Goal: Transaction & Acquisition: Purchase product/service

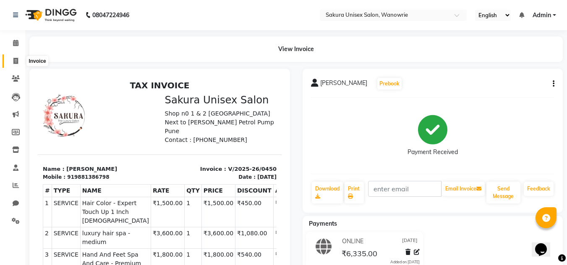
click at [13, 63] on icon at bounding box center [15, 61] width 5 height 6
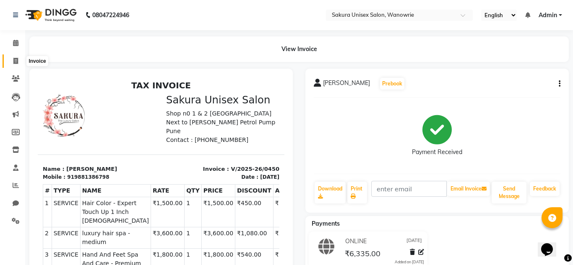
select select "7662"
select select "service"
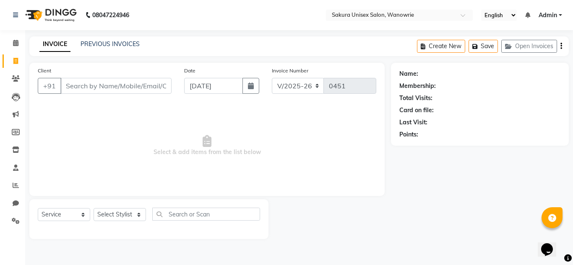
click at [139, 43] on div "INVOICE PREVIOUS INVOICES" at bounding box center [89, 45] width 120 height 10
click at [136, 42] on link "PREVIOUS INVOICES" at bounding box center [110, 44] width 59 height 8
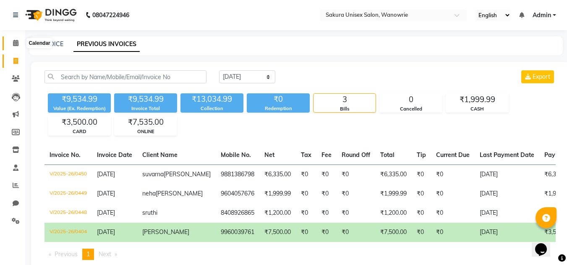
click at [16, 43] on icon at bounding box center [15, 43] width 5 height 6
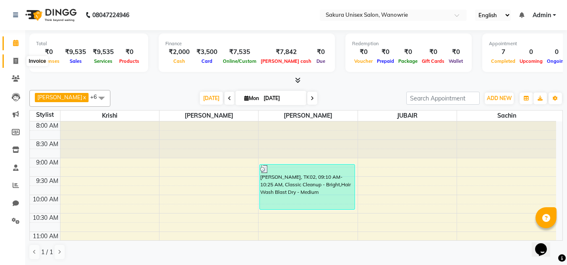
click at [16, 60] on icon at bounding box center [15, 61] width 5 height 6
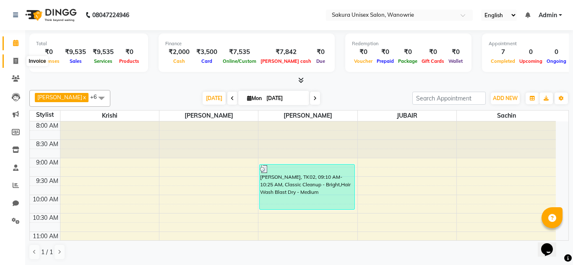
select select "7662"
select select "service"
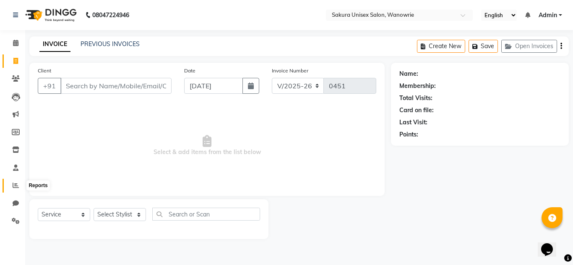
click at [14, 185] on icon at bounding box center [16, 185] width 6 height 6
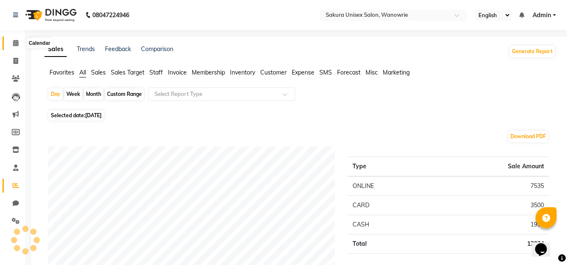
click at [16, 47] on span at bounding box center [15, 44] width 15 height 10
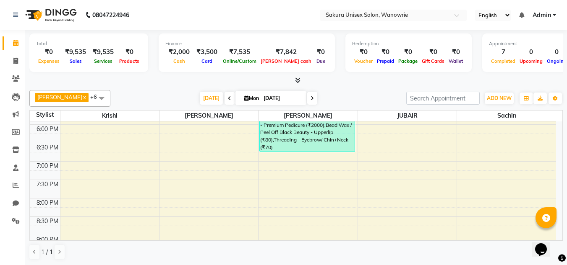
scroll to position [366, 0]
click at [12, 55] on link "Invoice" at bounding box center [13, 62] width 20 height 14
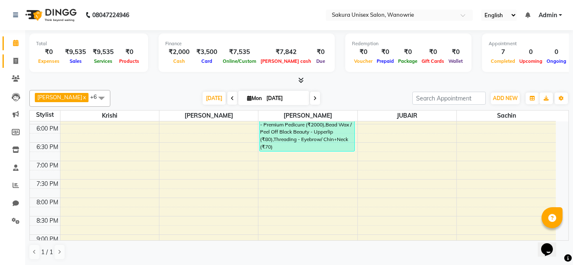
select select "7662"
select select "service"
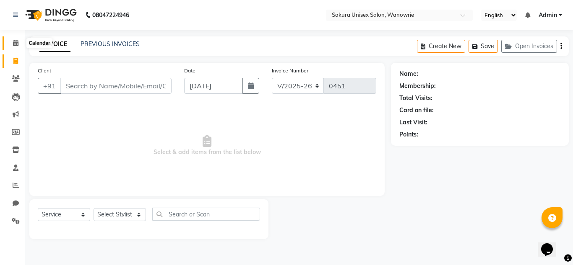
click at [9, 45] on span at bounding box center [15, 44] width 15 height 10
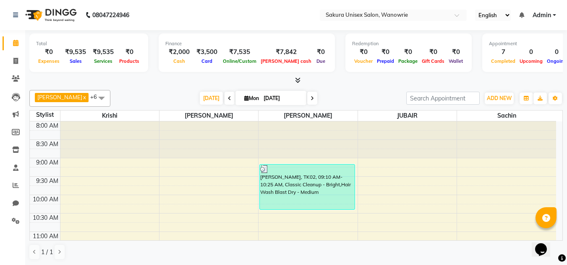
click at [297, 81] on icon at bounding box center [297, 80] width 5 height 6
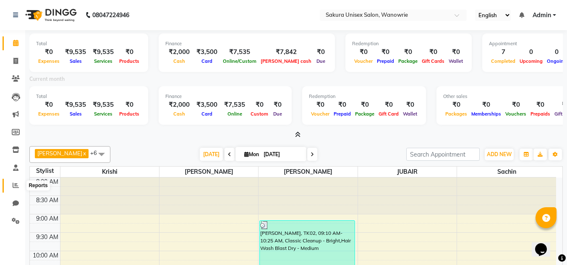
click at [16, 184] on icon at bounding box center [16, 185] width 6 height 6
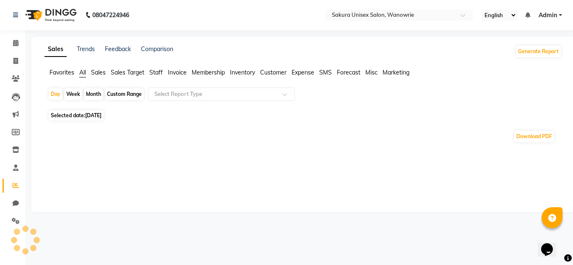
click at [91, 94] on div "Month" at bounding box center [93, 94] width 19 height 12
select select "9"
select select "2025"
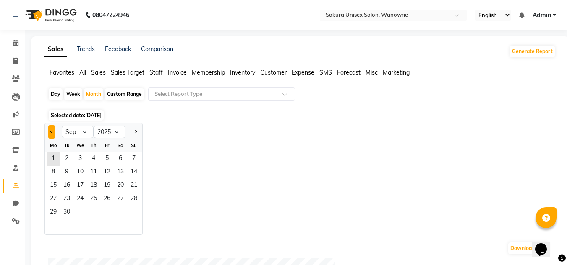
click at [54, 129] on button "Previous month" at bounding box center [51, 131] width 7 height 13
select select "8"
click at [104, 157] on span "1" at bounding box center [106, 159] width 13 height 13
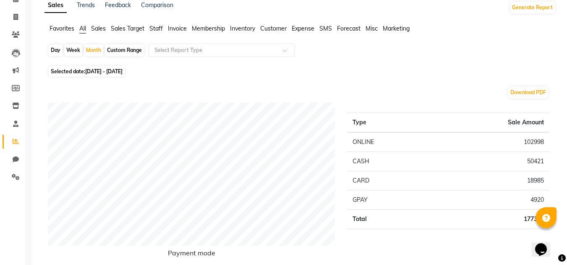
scroll to position [42, 0]
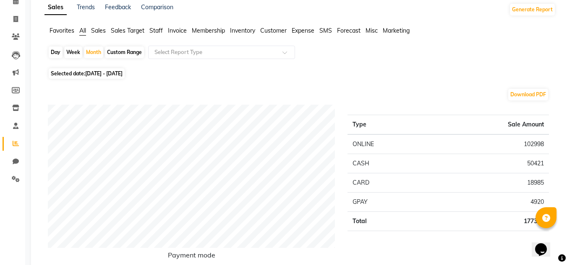
click at [122, 75] on span "[DATE] - [DATE]" at bounding box center [103, 73] width 37 height 6
select select "8"
select select "2025"
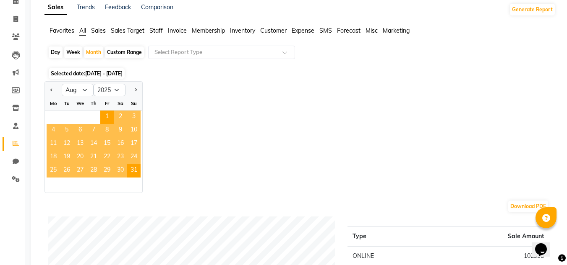
click at [52, 143] on span "11" at bounding box center [53, 144] width 13 height 13
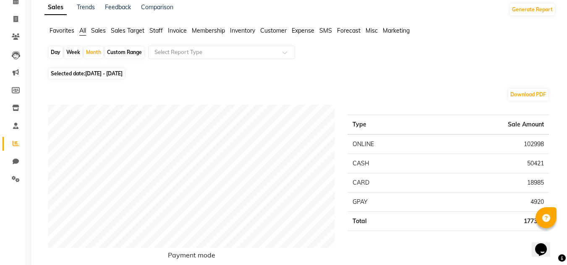
click at [120, 50] on div "Custom Range" at bounding box center [124, 53] width 39 height 12
select select "8"
select select "2025"
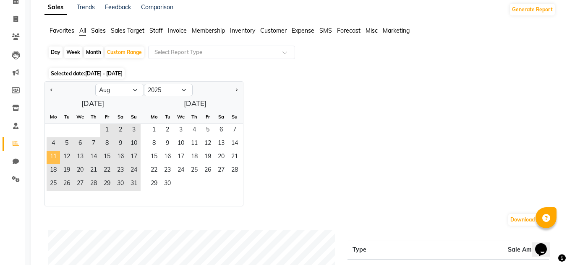
click at [50, 161] on span "11" at bounding box center [53, 157] width 13 height 13
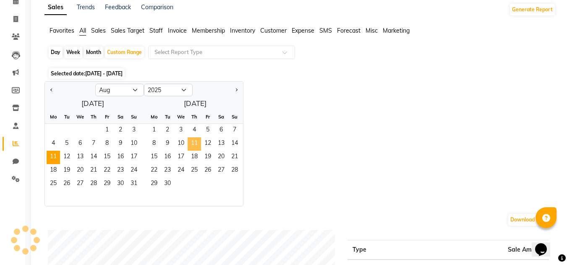
click at [193, 143] on span "11" at bounding box center [193, 144] width 13 height 13
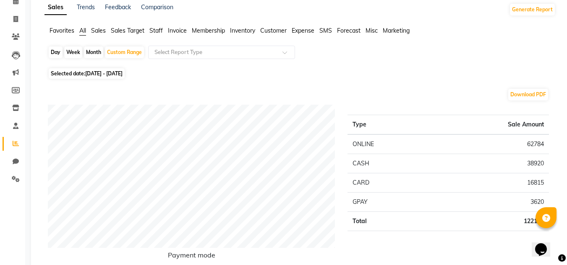
click at [99, 52] on div "Month" at bounding box center [93, 53] width 19 height 12
select select "8"
select select "2025"
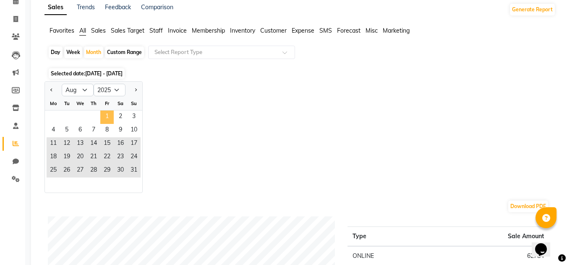
click at [108, 117] on span "1" at bounding box center [106, 117] width 13 height 13
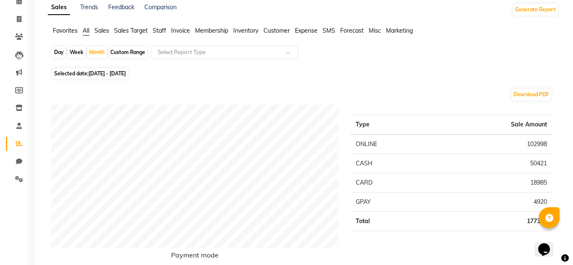
scroll to position [0, 0]
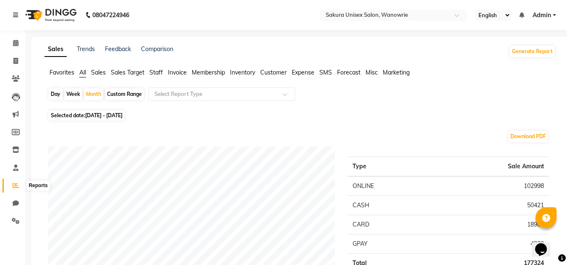
click at [19, 182] on span at bounding box center [15, 186] width 15 height 10
click at [16, 198] on link "Chat" at bounding box center [13, 204] width 20 height 14
select select "100"
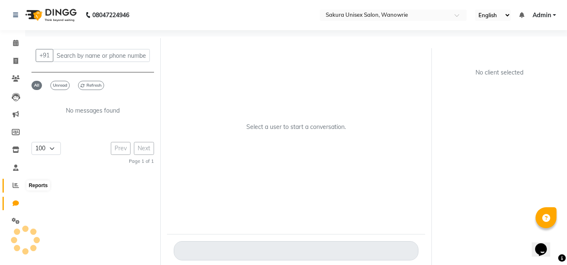
click at [17, 190] on span at bounding box center [15, 186] width 15 height 10
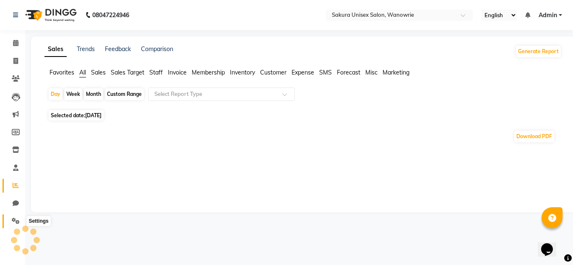
click at [10, 220] on span at bounding box center [15, 222] width 15 height 10
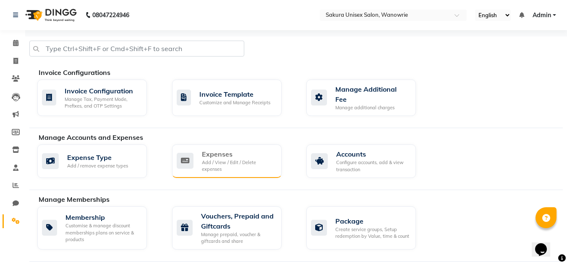
click at [184, 155] on icon at bounding box center [185, 161] width 17 height 16
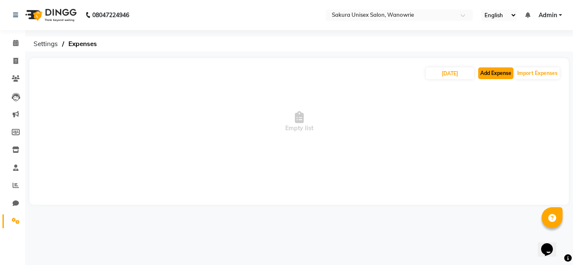
click at [489, 71] on button "Add Expense" at bounding box center [495, 74] width 35 height 12
select select "1"
select select "6793"
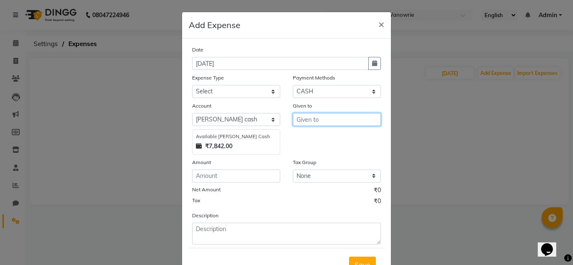
click at [328, 118] on input "text" at bounding box center [337, 119] width 88 height 13
type input "heer beauty"
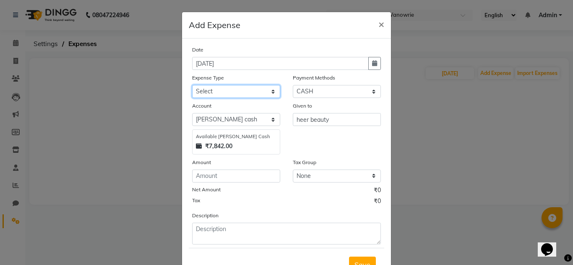
click at [231, 94] on select "Select Advance Salary Bank charges Car maintenance Cash transfer to bank Cash t…" at bounding box center [236, 91] width 88 height 13
select select "8"
click at [192, 85] on select "Select Advance Salary Bank charges Car maintenance Cash transfer to bank Cash t…" at bounding box center [236, 91] width 88 height 13
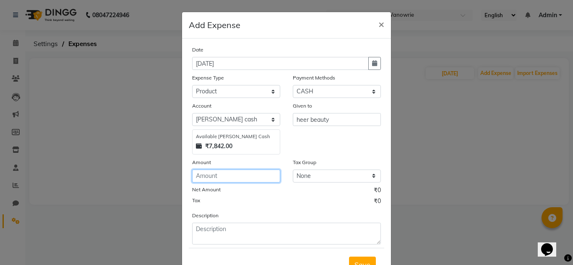
click at [254, 179] on input "number" at bounding box center [236, 176] width 88 height 13
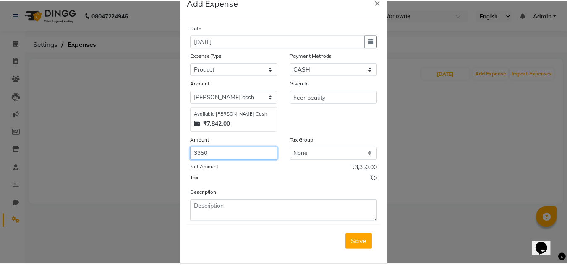
scroll to position [35, 0]
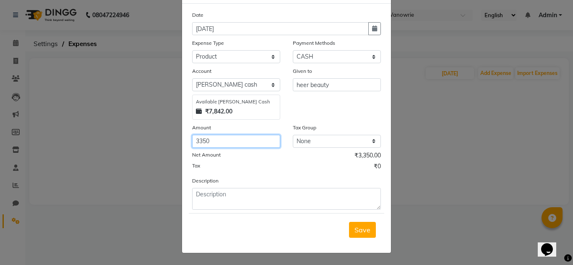
type input "3350"
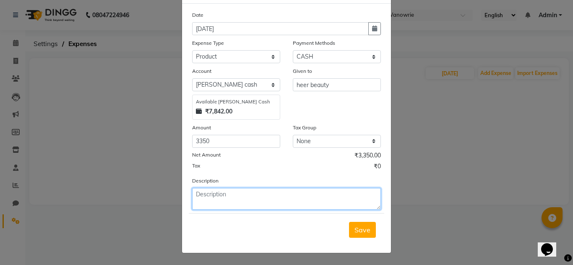
click at [273, 205] on textarea at bounding box center [286, 199] width 189 height 22
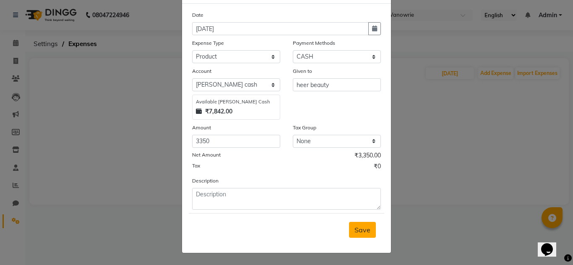
click at [367, 233] on button "Save" at bounding box center [362, 230] width 27 height 16
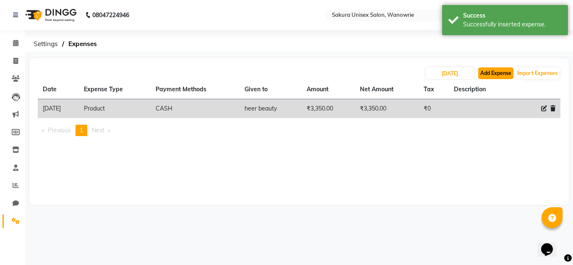
click at [504, 70] on button "Add Expense" at bounding box center [495, 74] width 35 height 12
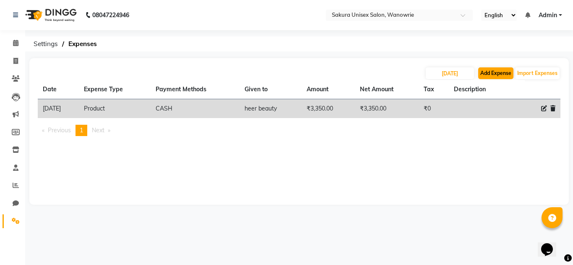
select select "1"
select select "6793"
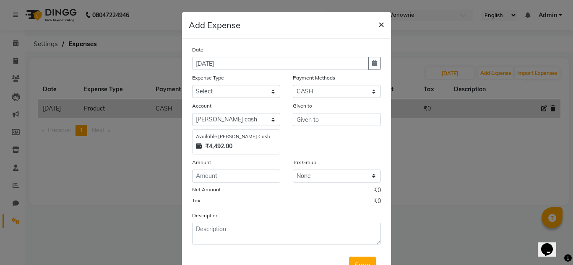
click at [380, 24] on span "×" at bounding box center [381, 24] width 6 height 13
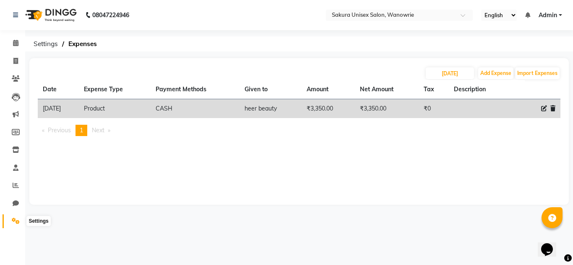
click at [8, 224] on link "Settings" at bounding box center [13, 222] width 20 height 14
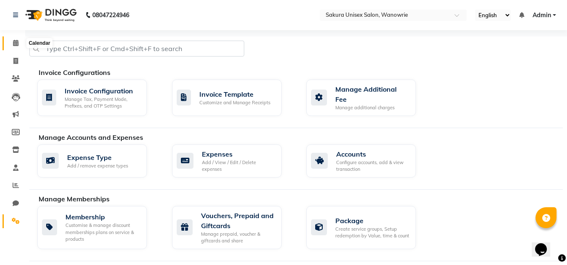
click at [17, 46] on span at bounding box center [15, 44] width 15 height 10
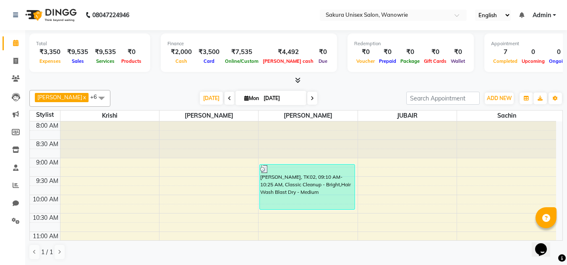
click at [267, 52] on div "₹4,492" at bounding box center [287, 52] width 55 height 10
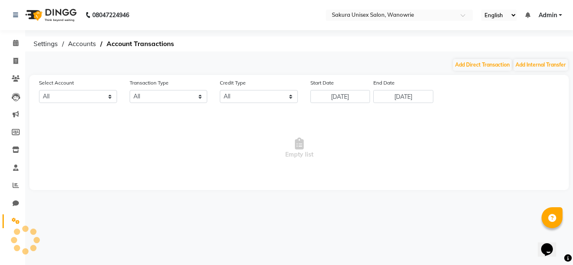
select select "6793"
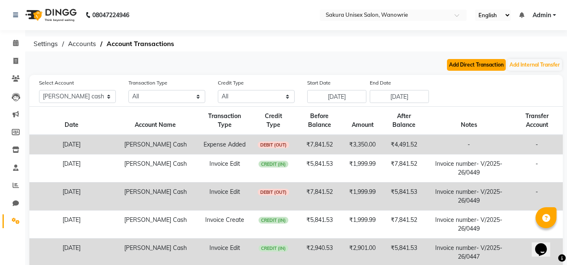
click at [490, 65] on button "Add Direct Transaction" at bounding box center [476, 65] width 59 height 12
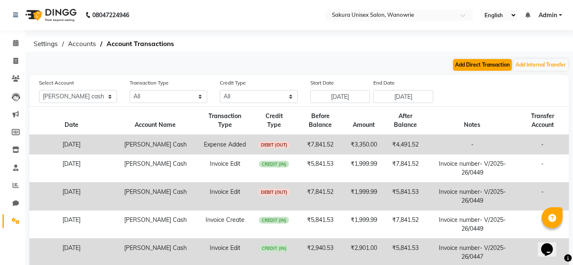
select select "direct"
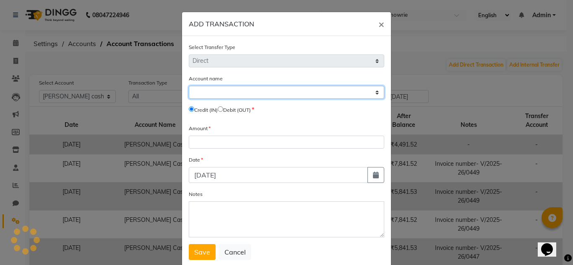
click at [266, 94] on select "Select" at bounding box center [286, 92] width 195 height 13
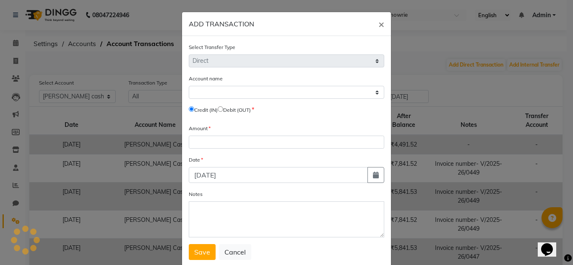
select select "6793"
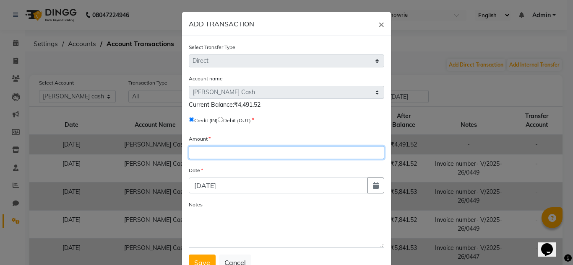
click at [237, 156] on input "number" at bounding box center [286, 152] width 195 height 13
type input "4000"
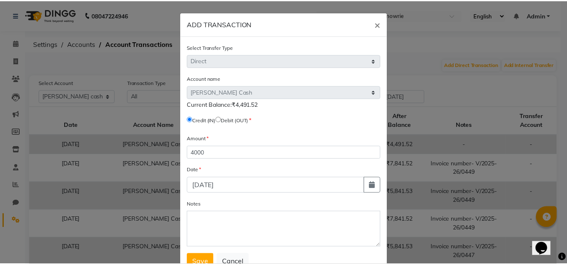
scroll to position [31, 0]
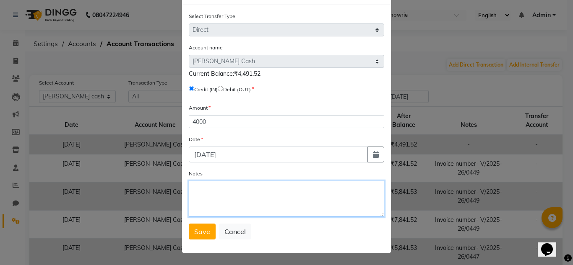
click at [218, 188] on textarea "Notes" at bounding box center [286, 199] width 195 height 36
type textarea "[PERSON_NAME]"
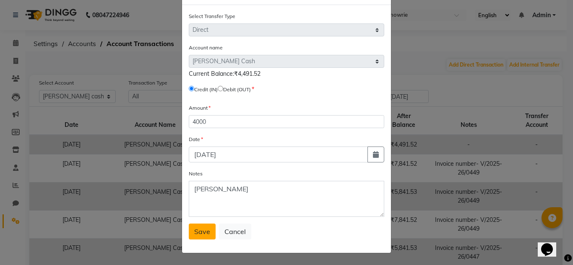
click at [196, 236] on span "Save" at bounding box center [202, 232] width 16 height 8
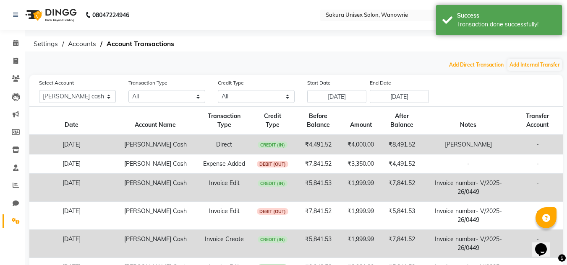
scroll to position [42, 0]
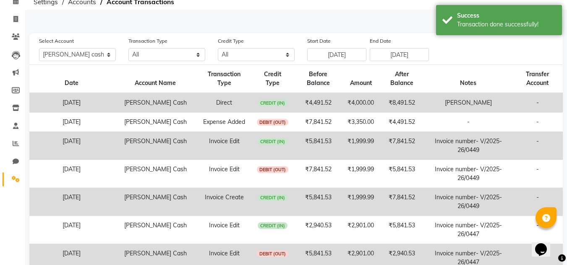
click at [140, 100] on td "[PERSON_NAME] Cash" at bounding box center [155, 103] width 84 height 20
click at [265, 105] on span "CREDIT (IN)" at bounding box center [272, 103] width 30 height 7
drag, startPoint x: 292, startPoint y: 98, endPoint x: 458, endPoint y: 97, distance: 166.1
click at [458, 97] on td "[PERSON_NAME]" at bounding box center [468, 103] width 88 height 20
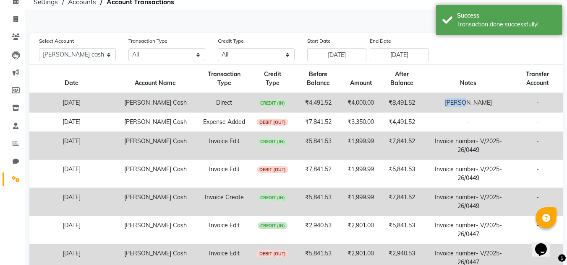
click at [504, 102] on td "[PERSON_NAME]" at bounding box center [468, 103] width 88 height 20
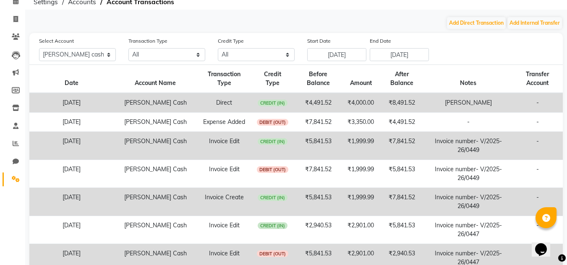
click at [63, 102] on td "[DATE]" at bounding box center [71, 103] width 84 height 20
drag, startPoint x: 149, startPoint y: 97, endPoint x: 449, endPoint y: 107, distance: 299.6
click at [449, 107] on td "[PERSON_NAME]" at bounding box center [468, 103] width 88 height 20
drag, startPoint x: 540, startPoint y: 99, endPoint x: 498, endPoint y: 108, distance: 42.4
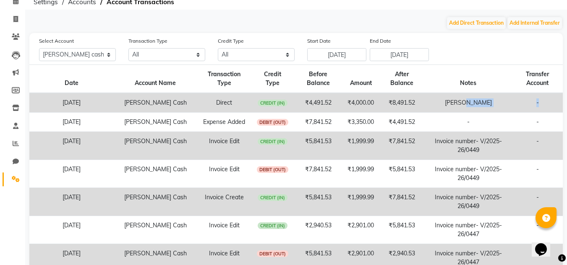
click at [498, 108] on tr "[DATE] [PERSON_NAME] Cash Direct CREDIT (IN) ₹4,491.52 ₹4,000.00 ₹8,491.52 [PER…" at bounding box center [295, 103] width 533 height 20
click at [499, 107] on td "[PERSON_NAME]" at bounding box center [468, 103] width 88 height 20
click at [54, 99] on td "[DATE]" at bounding box center [71, 103] width 84 height 20
click at [78, 5] on span "Accounts" at bounding box center [82, 2] width 36 height 15
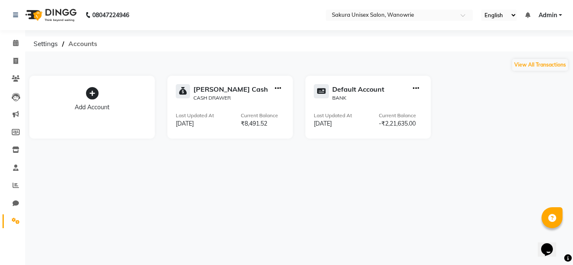
click at [80, 46] on span "Accounts" at bounding box center [82, 43] width 37 height 15
click at [528, 61] on button "View All Transactions" at bounding box center [540, 65] width 56 height 12
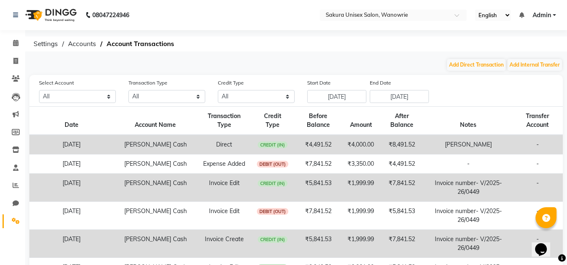
drag, startPoint x: 460, startPoint y: 149, endPoint x: 513, endPoint y: 133, distance: 55.6
click at [513, 133] on th "Transfer Account" at bounding box center [537, 121] width 51 height 29
click at [42, 151] on td "[DATE]" at bounding box center [71, 145] width 84 height 20
click at [91, 96] on select "All [PERSON_NAME] cash Default account" at bounding box center [77, 96] width 77 height 13
select select "6793"
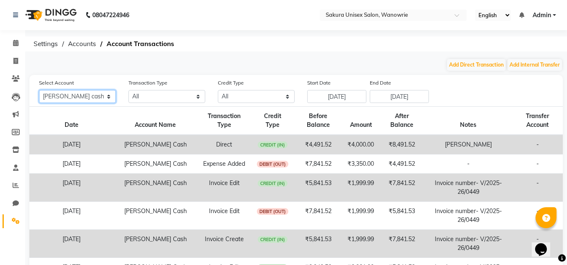
click at [39, 90] on select "All [PERSON_NAME] cash Default account" at bounding box center [77, 96] width 77 height 13
click at [251, 96] on select "All Credit (IN) Debit (OUT)" at bounding box center [256, 96] width 77 height 13
click at [145, 94] on select "All Direct Internal Transfer Expense Invoice Daily Register" at bounding box center [166, 96] width 77 height 13
click at [109, 117] on th "Date" at bounding box center [71, 121] width 84 height 29
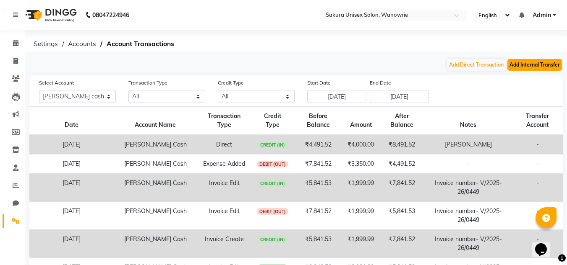
click at [507, 65] on button "Add Internal Transfer" at bounding box center [534, 65] width 55 height 12
select select "internal transfer"
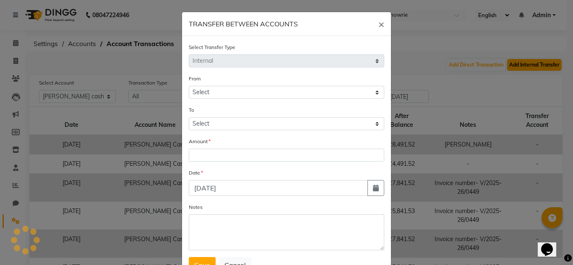
select select "6793"
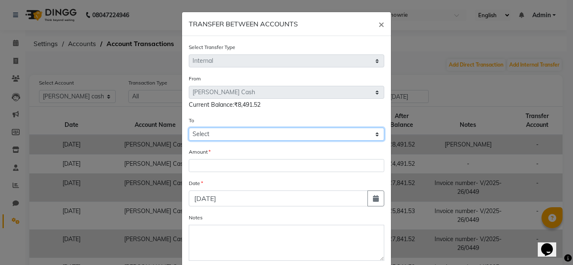
click at [213, 131] on select "Select [PERSON_NAME] Cash Default Account" at bounding box center [286, 134] width 195 height 13
select select "6793"
click at [189, 128] on select "Select [PERSON_NAME] Cash Default Account" at bounding box center [286, 134] width 195 height 13
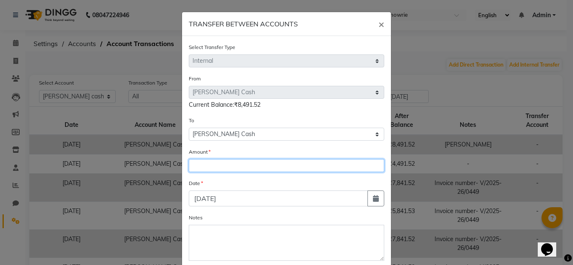
click at [220, 166] on input "number" at bounding box center [286, 165] width 195 height 13
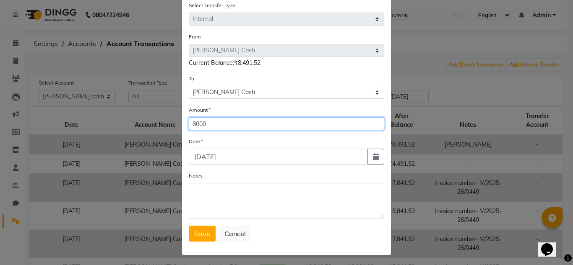
type input "8000"
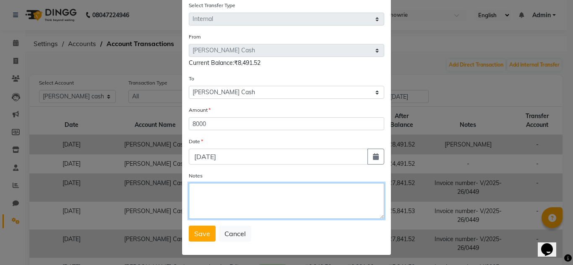
click at [217, 203] on textarea "Notes" at bounding box center [286, 201] width 195 height 36
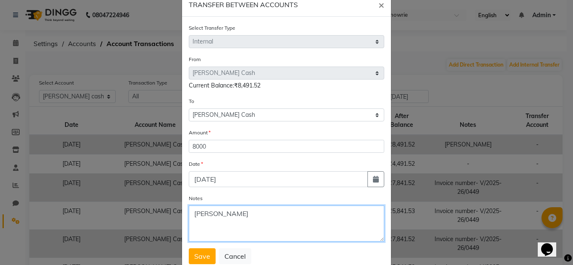
scroll to position [0, 0]
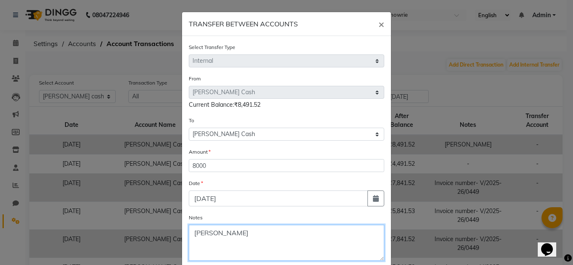
type textarea "[PERSON_NAME]"
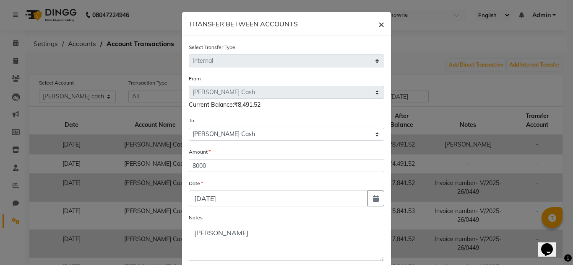
click at [374, 19] on button "×" at bounding box center [381, 23] width 19 height 23
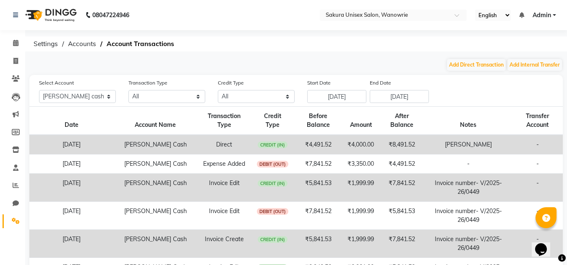
click at [489, 57] on div "08047224946 Select Location × Sakura Unisex Salon, Wanowrie English ENGLISH Esp…" at bounding box center [283, 213] width 567 height 427
click at [491, 62] on button "Add Direct Transaction" at bounding box center [476, 65] width 59 height 12
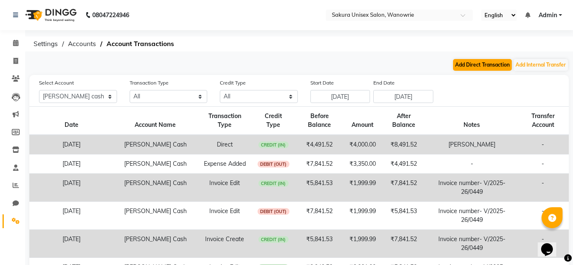
select select "direct"
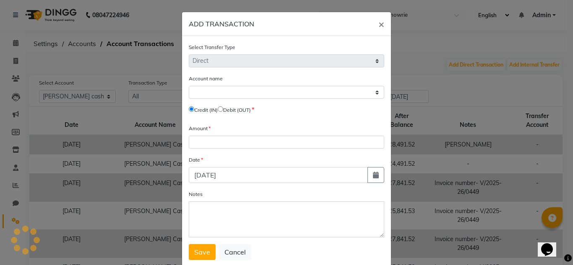
select select "6793"
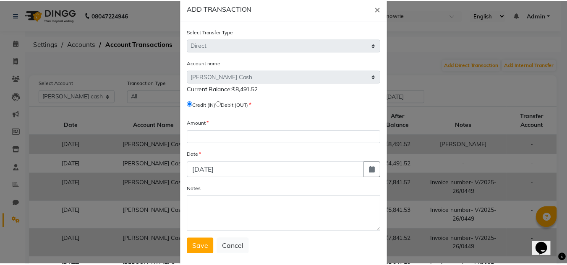
scroll to position [31, 0]
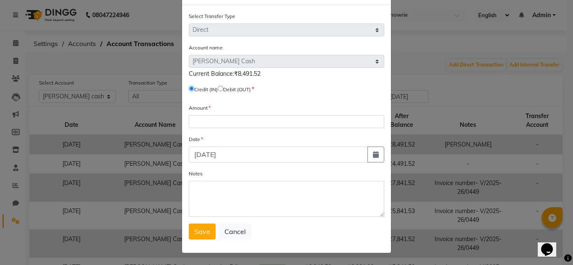
click at [231, 89] on label "Debit (OUT)" at bounding box center [237, 90] width 28 height 8
click at [227, 89] on label "Debit (OUT)" at bounding box center [237, 90] width 28 height 8
click at [225, 89] on label "Debit (OUT)" at bounding box center [237, 90] width 28 height 8
click at [222, 88] on input "radio" at bounding box center [220, 88] width 5 height 5
radio input "true"
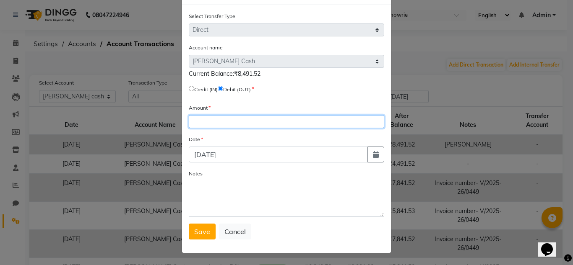
click at [232, 119] on input "number" at bounding box center [286, 121] width 195 height 13
type input "8000"
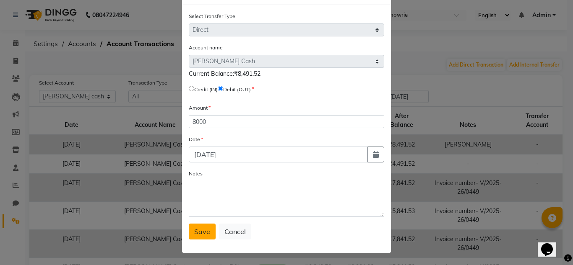
drag, startPoint x: 209, startPoint y: 241, endPoint x: 205, endPoint y: 234, distance: 7.7
click at [208, 241] on div "Select Transfer Type Select Direct Internal Account name Select [PERSON_NAME] C…" at bounding box center [286, 129] width 209 height 248
click at [205, 234] on span "Save" at bounding box center [202, 232] width 16 height 8
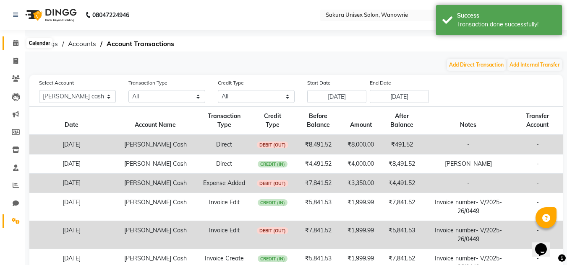
click at [13, 40] on icon at bounding box center [15, 43] width 5 height 6
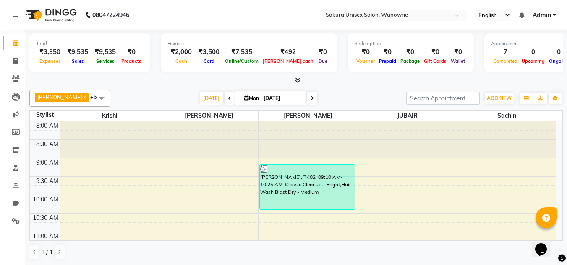
scroll to position [0, 0]
click at [296, 82] on icon at bounding box center [297, 80] width 5 height 6
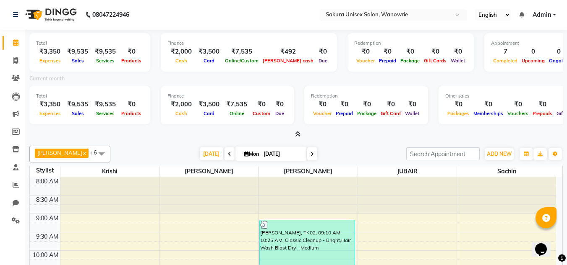
click at [297, 137] on icon at bounding box center [297, 134] width 5 height 6
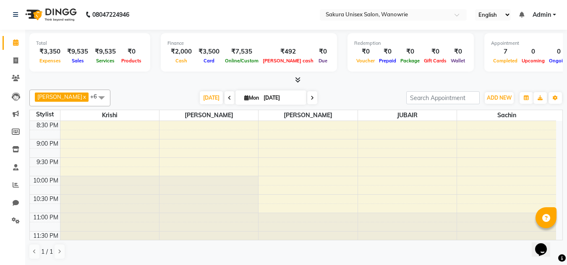
scroll to position [471, 0]
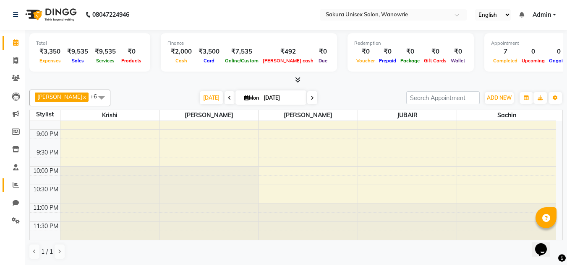
click at [8, 182] on link "Reports" at bounding box center [13, 186] width 20 height 14
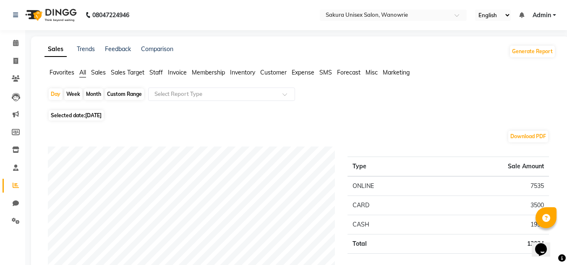
click at [93, 89] on div "Month" at bounding box center [93, 94] width 19 height 12
select select "9"
select select "2025"
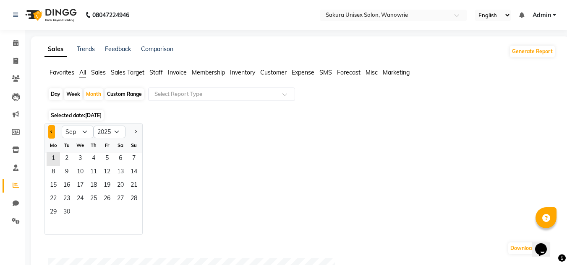
click at [51, 133] on button "Previous month" at bounding box center [51, 131] width 7 height 13
select select "8"
click at [102, 154] on span "1" at bounding box center [106, 159] width 13 height 13
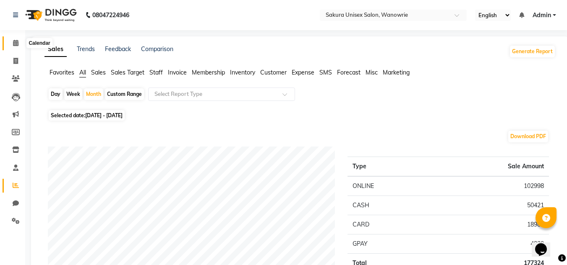
click at [12, 47] on span at bounding box center [15, 44] width 15 height 10
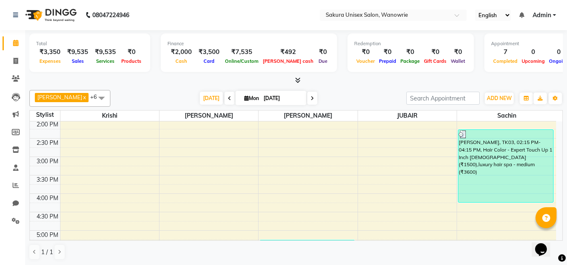
scroll to position [335, 0]
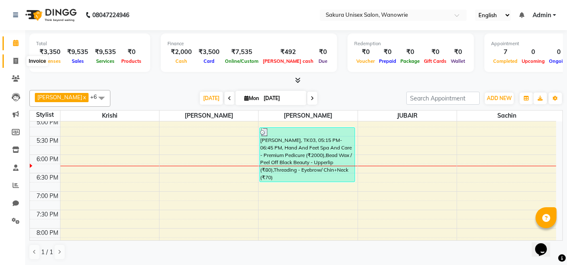
click at [14, 62] on icon at bounding box center [15, 61] width 5 height 6
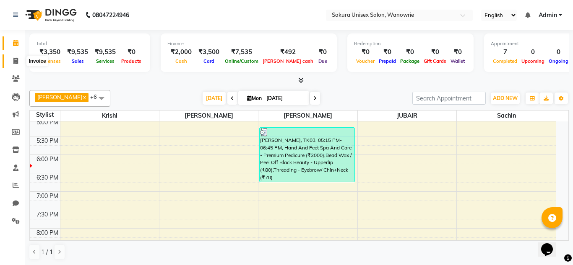
select select "service"
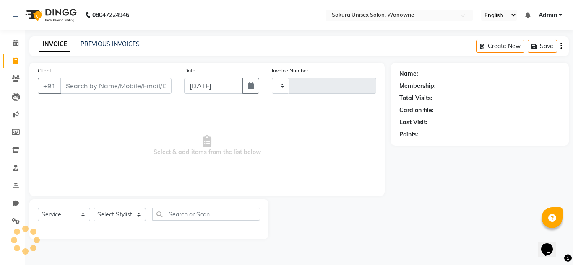
type input "0451"
select select "7662"
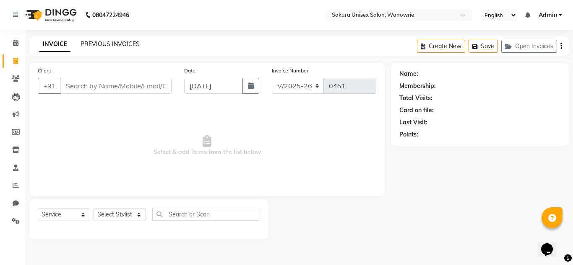
click at [116, 41] on link "PREVIOUS INVOICES" at bounding box center [110, 44] width 59 height 8
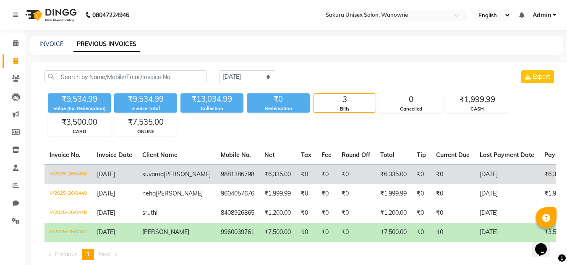
scroll to position [46, 0]
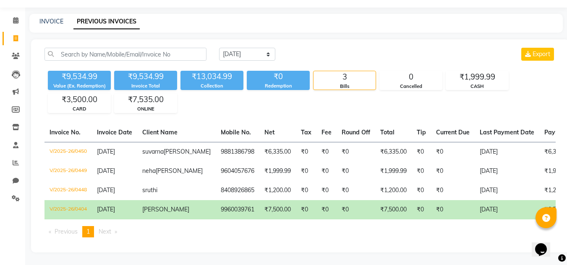
click at [146, 206] on span "[PERSON_NAME]" at bounding box center [165, 210] width 47 height 8
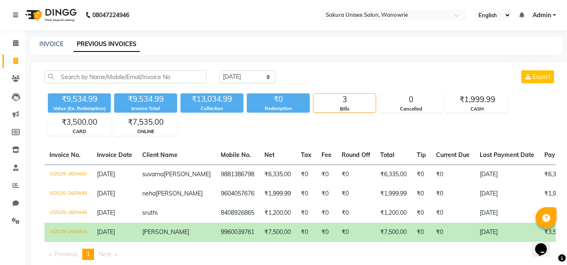
click at [53, 39] on div "INVOICE PREVIOUS INVOICES" at bounding box center [295, 45] width 533 height 19
click at [56, 44] on link "INVOICE" at bounding box center [51, 44] width 24 height 8
select select "service"
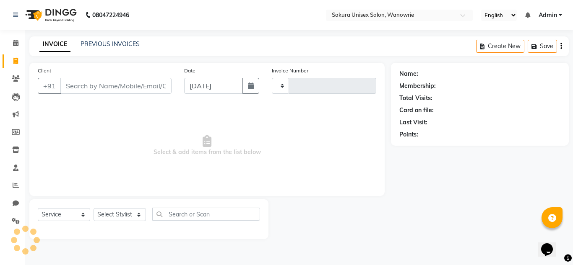
type input "0451"
select select "7662"
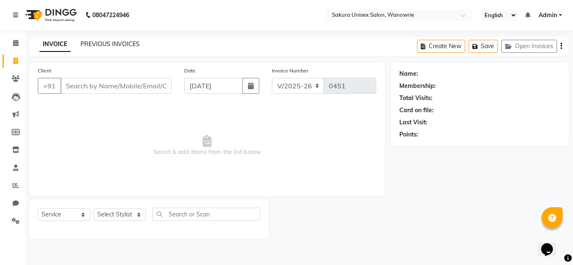
click at [99, 46] on link "PREVIOUS INVOICES" at bounding box center [110, 44] width 59 height 8
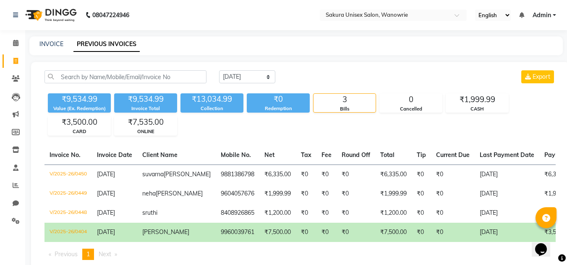
click at [16, 57] on link "Invoice" at bounding box center [13, 62] width 20 height 14
select select "service"
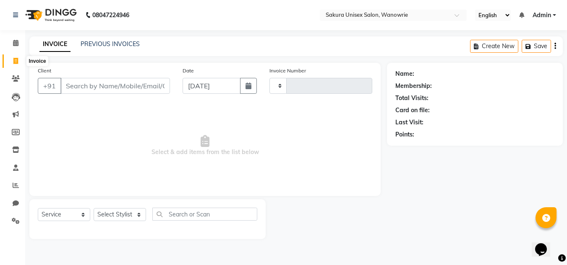
type input "0451"
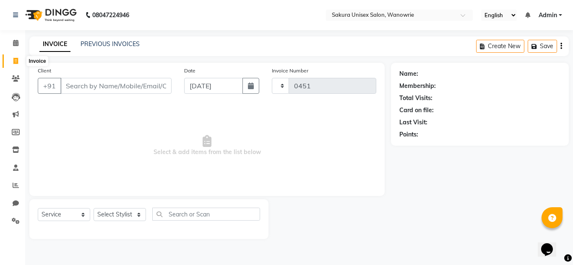
select select "7662"
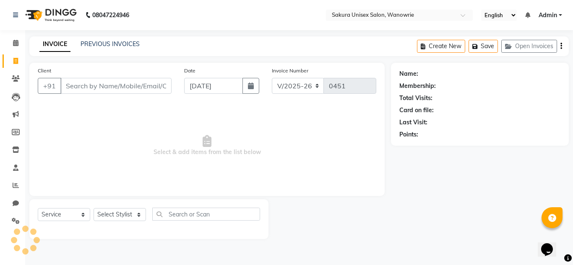
click at [71, 83] on input "Client" at bounding box center [115, 86] width 111 height 16
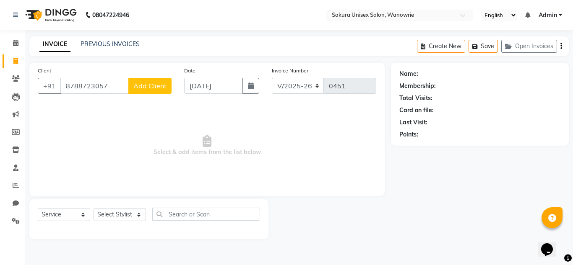
type input "8788723057"
click at [140, 89] on span "Add Client" at bounding box center [149, 86] width 33 height 8
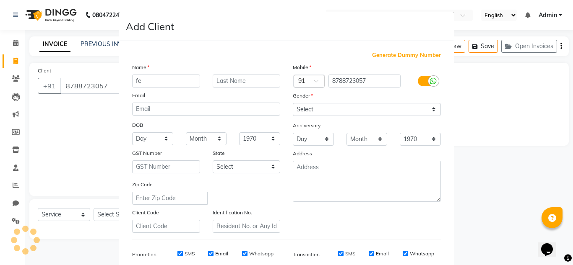
type input "f"
click at [61, 108] on ngb-modal-window "Add Client Generate Dummy Number Name Email DOB Day 01 02 03 04 05 06 07 08 09 …" at bounding box center [286, 132] width 573 height 265
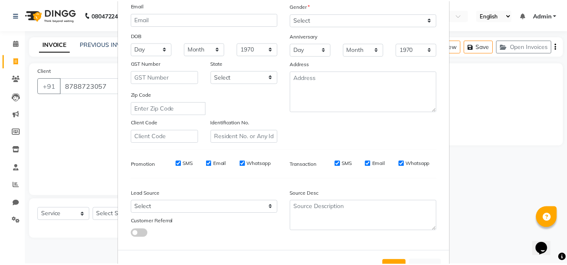
scroll to position [122, 0]
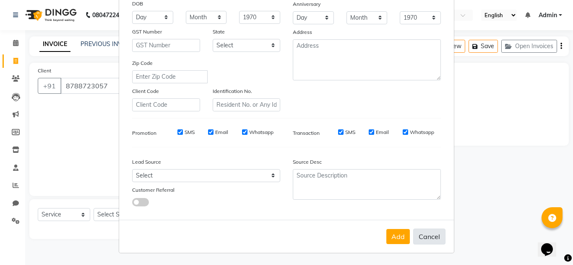
click at [422, 238] on button "Cancel" at bounding box center [429, 237] width 32 height 16
select select
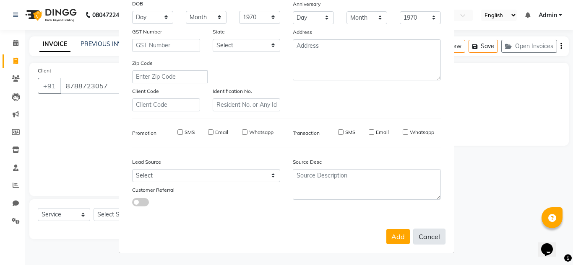
select select
checkbox input "false"
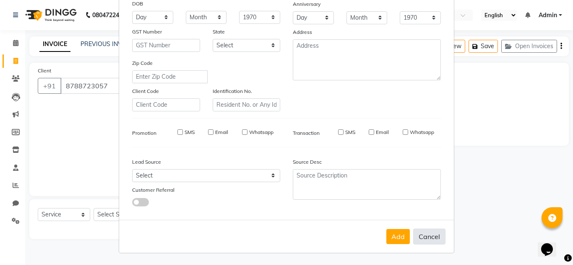
checkbox input "false"
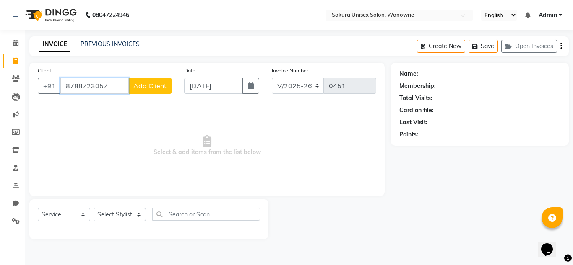
click at [111, 87] on input "8788723057" at bounding box center [94, 86] width 68 height 16
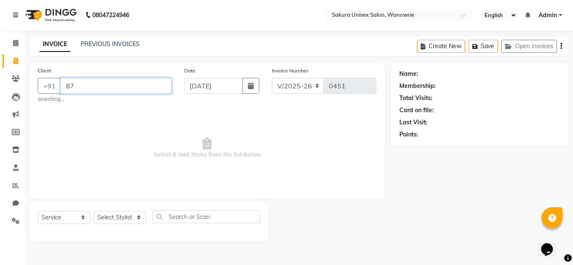
type input "8"
type input "9822860831"
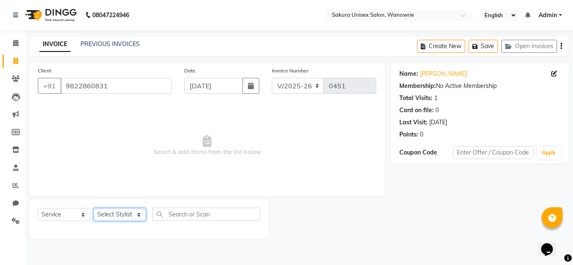
click at [135, 217] on select "Select Stylist [PERSON_NAME] [PERSON_NAME] krishi [PERSON_NAME] sachin" at bounding box center [120, 214] width 52 height 13
select select "87943"
click at [94, 208] on select "Select Stylist [PERSON_NAME] [PERSON_NAME] krishi [PERSON_NAME] sachin" at bounding box center [120, 214] width 52 height 13
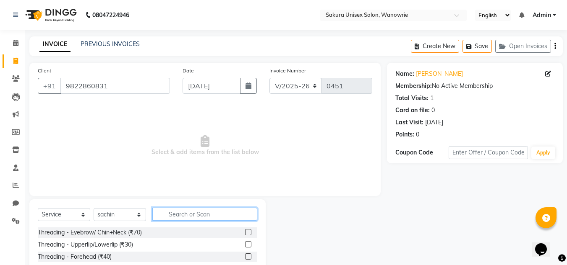
click at [174, 214] on input "text" at bounding box center [204, 214] width 105 height 13
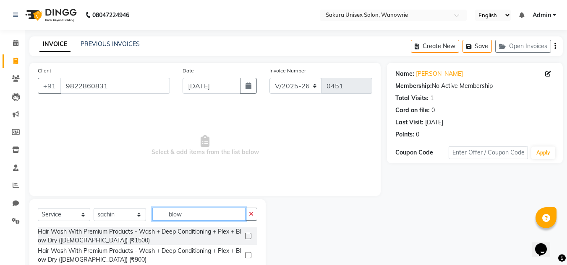
scroll to position [70, 0]
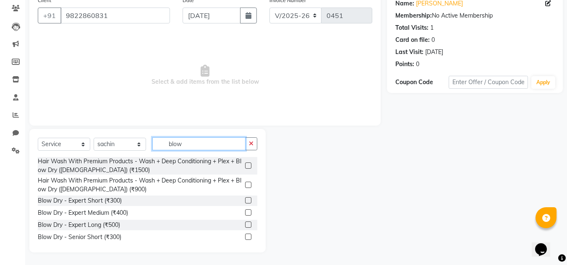
type input "blow"
click at [238, 204] on div "Blow Dry - Expert Short (₹300)" at bounding box center [147, 201] width 219 height 10
click at [245, 200] on label at bounding box center [248, 201] width 6 height 6
click at [245, 200] on input "checkbox" at bounding box center [247, 200] width 5 height 5
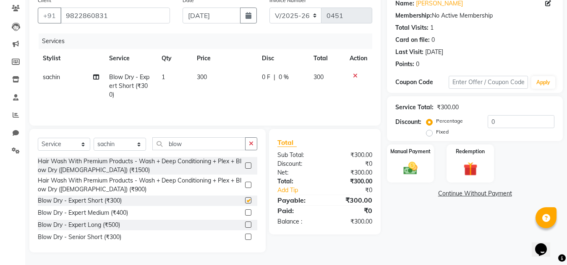
checkbox input "false"
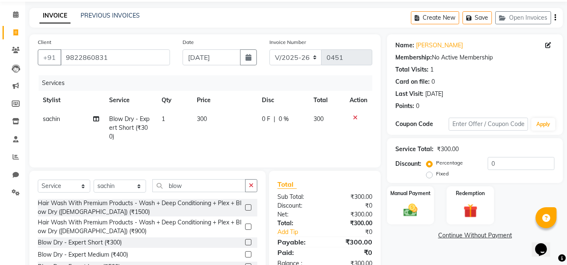
click at [263, 117] on span "0 F" at bounding box center [266, 119] width 8 height 9
select select "87943"
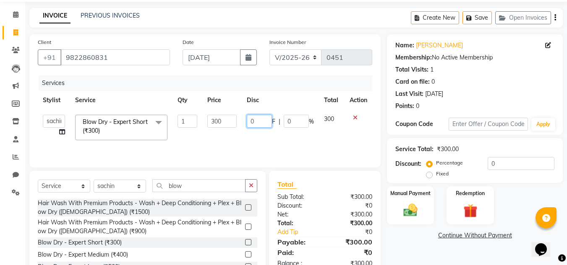
click at [262, 121] on input "0" at bounding box center [259, 121] width 25 height 13
type input "100"
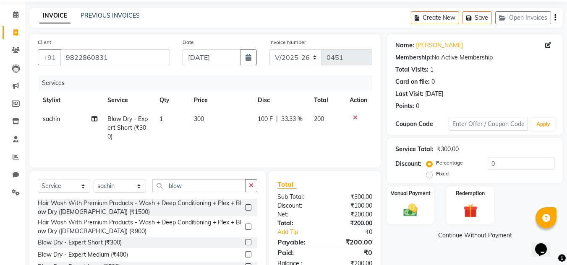
click at [285, 143] on td "100 F | 33.33 %" at bounding box center [280, 128] width 56 height 36
select select "87943"
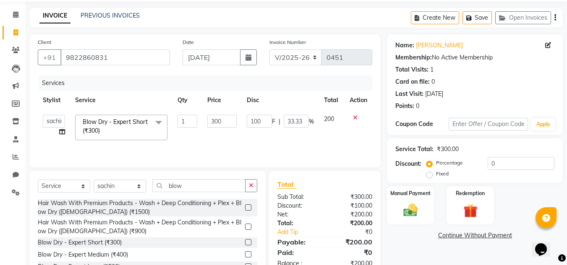
click at [285, 143] on td "100 F | 33.33 %" at bounding box center [280, 128] width 77 height 36
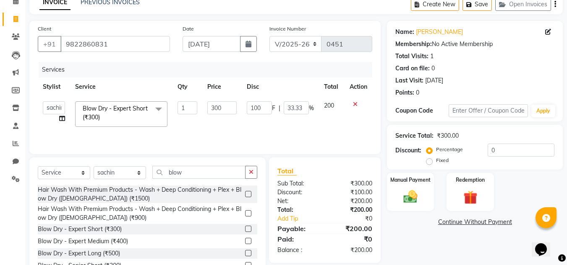
scroll to position [70, 0]
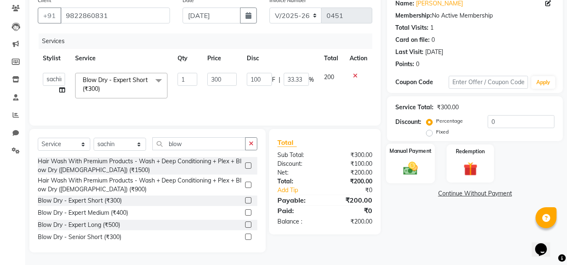
click at [401, 170] on img at bounding box center [409, 168] width 23 height 17
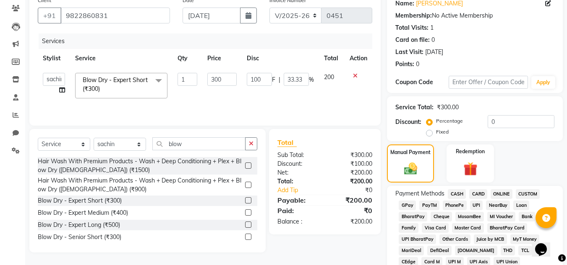
scroll to position [0, 0]
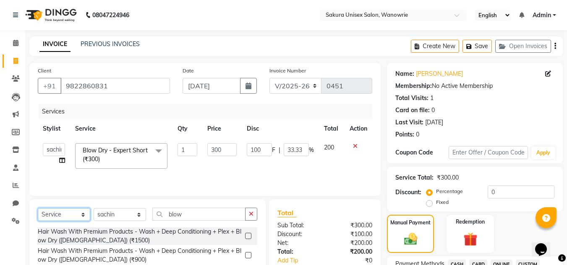
click at [79, 215] on select "Select Service Product Membership Package Voucher Prepaid Gift Card" at bounding box center [64, 214] width 52 height 13
select select "product"
click at [38, 208] on select "Select Service Product Membership Package Voucher Prepaid Gift Card" at bounding box center [64, 214] width 52 height 13
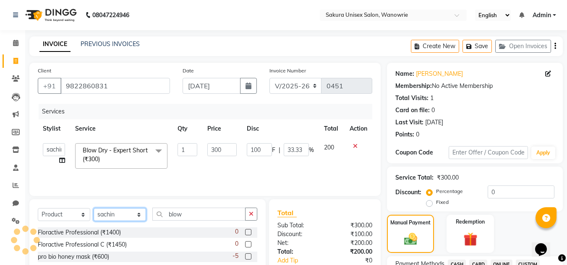
click at [107, 212] on select "Select Stylist [PERSON_NAME] [PERSON_NAME] krishi [PERSON_NAME] sachin" at bounding box center [120, 214] width 52 height 13
select select "70210"
click at [94, 208] on select "Select Stylist [PERSON_NAME] [PERSON_NAME] krishi [PERSON_NAME] sachin" at bounding box center [120, 214] width 52 height 13
click at [252, 217] on button "button" at bounding box center [251, 214] width 12 height 13
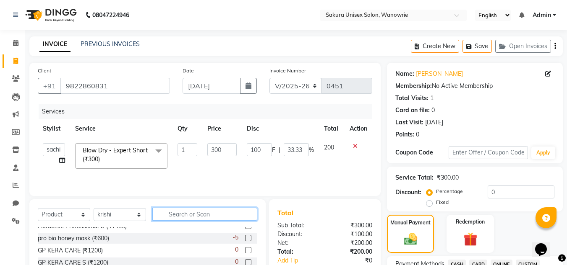
scroll to position [26, 0]
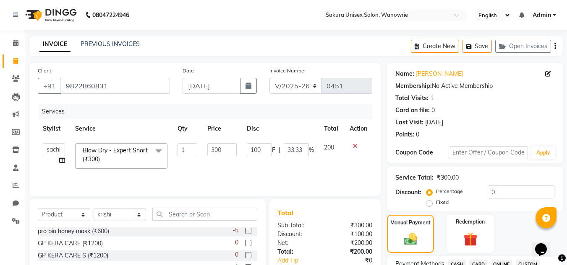
click at [245, 230] on label at bounding box center [248, 231] width 6 height 6
click at [245, 230] on input "checkbox" at bounding box center [247, 231] width 5 height 5
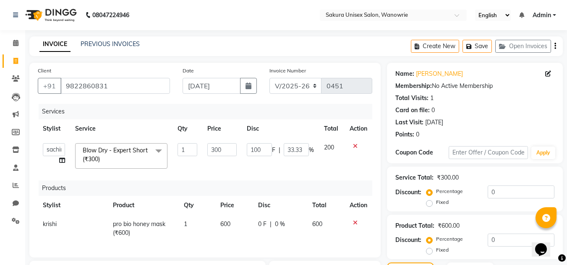
checkbox input "false"
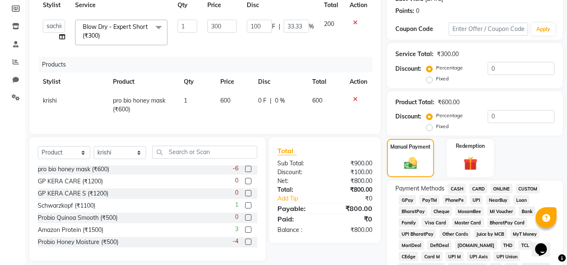
scroll to position [126, 0]
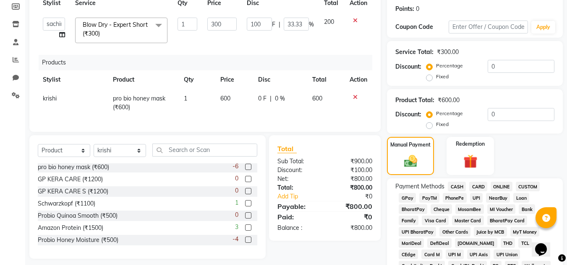
click at [507, 188] on span "ONLINE" at bounding box center [501, 187] width 22 height 10
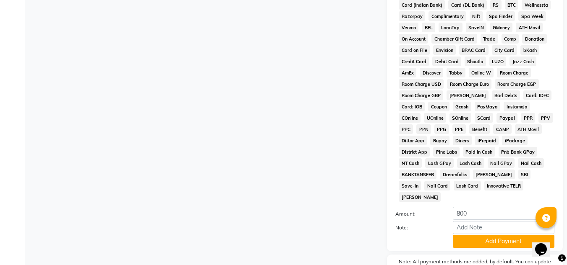
scroll to position [419, 0]
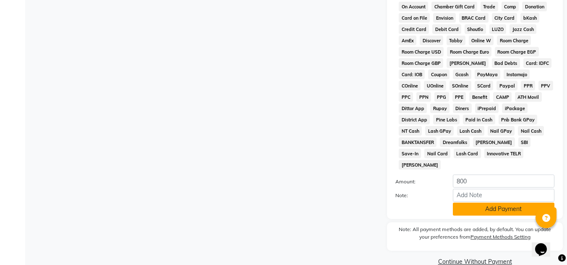
click at [484, 203] on button "Add Payment" at bounding box center [502, 209] width 101 height 13
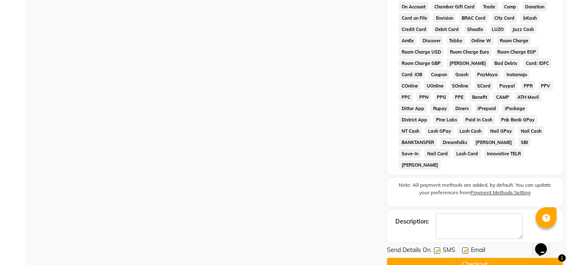
click at [475, 258] on button "Checkout" at bounding box center [475, 264] width 176 height 13
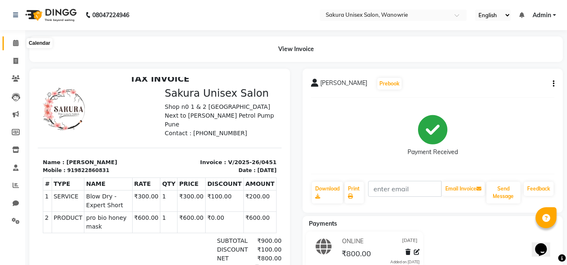
click at [12, 42] on span at bounding box center [15, 44] width 15 height 10
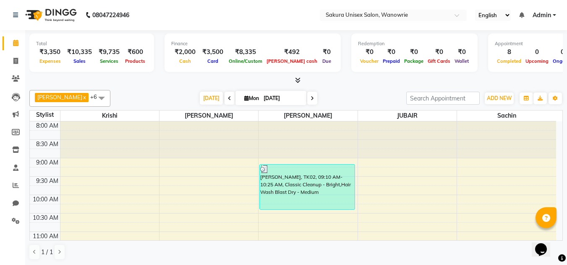
scroll to position [0, 0]
click at [298, 83] on icon at bounding box center [297, 80] width 5 height 6
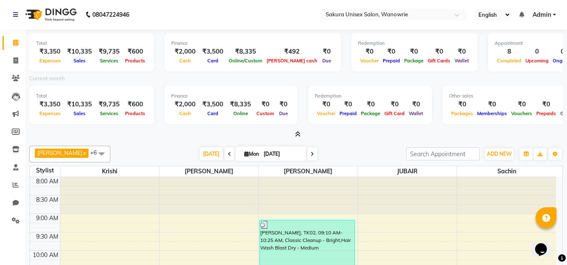
click at [296, 136] on icon at bounding box center [297, 134] width 5 height 6
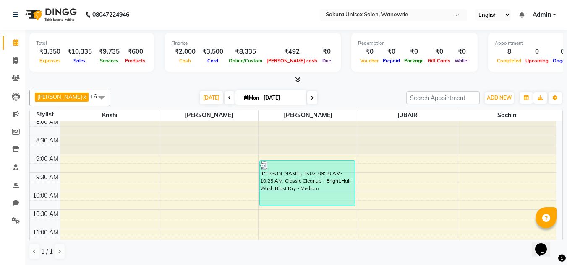
scroll to position [0, 0]
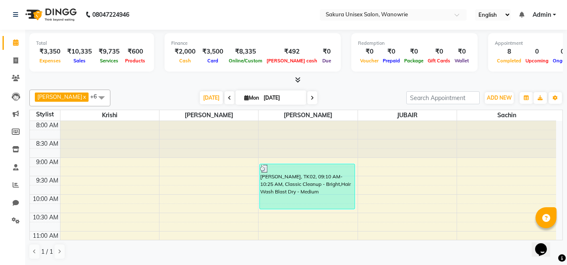
click at [15, 48] on link "Calendar" at bounding box center [13, 43] width 20 height 14
click at [12, 52] on li "Invoice" at bounding box center [12, 61] width 25 height 18
click at [13, 67] on link "Invoice" at bounding box center [13, 61] width 20 height 14
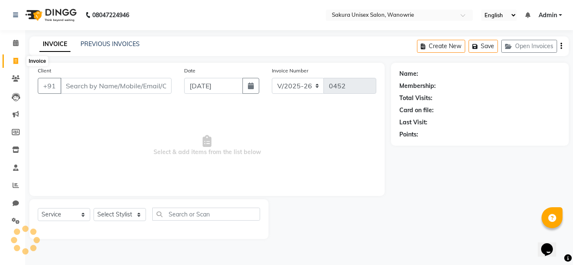
click at [15, 64] on icon at bounding box center [15, 61] width 5 height 6
select select "7662"
select select "service"
click at [109, 45] on link "PREVIOUS INVOICES" at bounding box center [110, 44] width 59 height 8
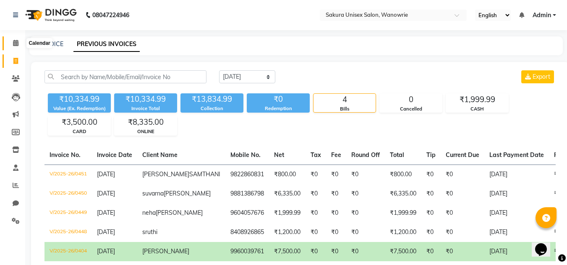
click at [13, 45] on icon at bounding box center [15, 43] width 5 height 6
